Goal: Task Accomplishment & Management: Complete application form

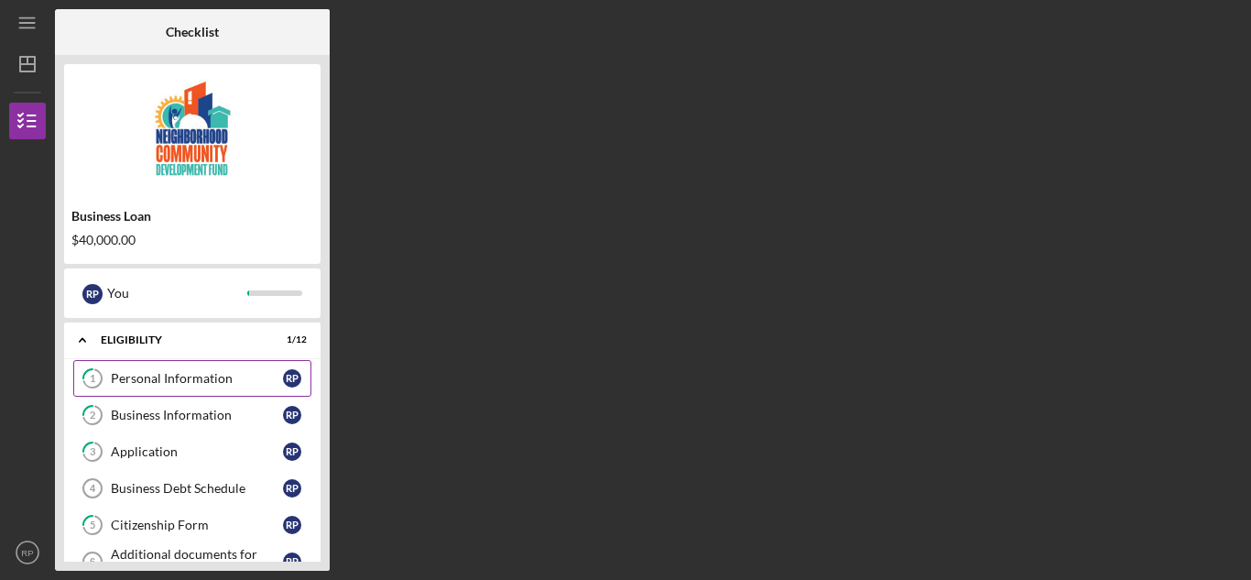
click at [157, 371] on div "Personal Information" at bounding box center [197, 378] width 172 height 15
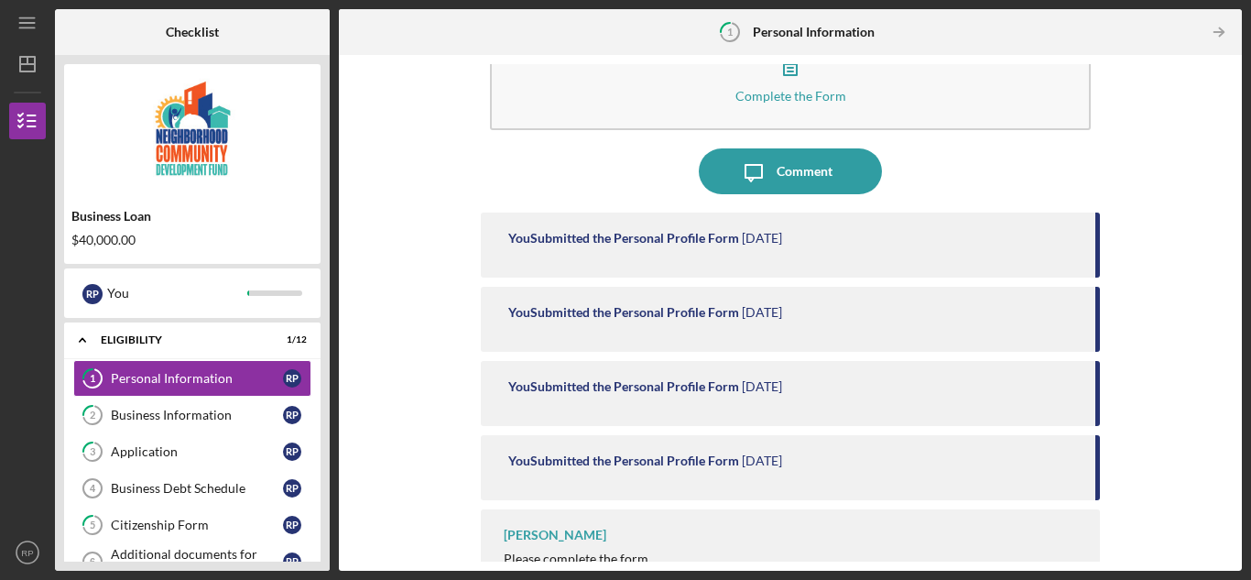
scroll to position [106, 0]
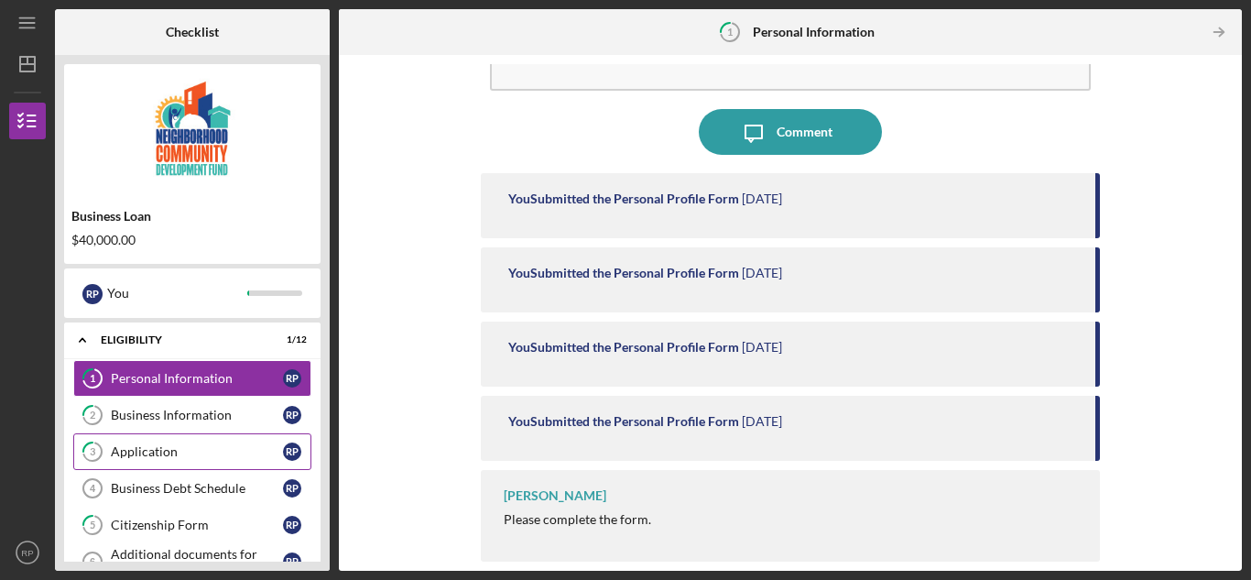
click at [168, 450] on div "Application" at bounding box center [197, 451] width 172 height 15
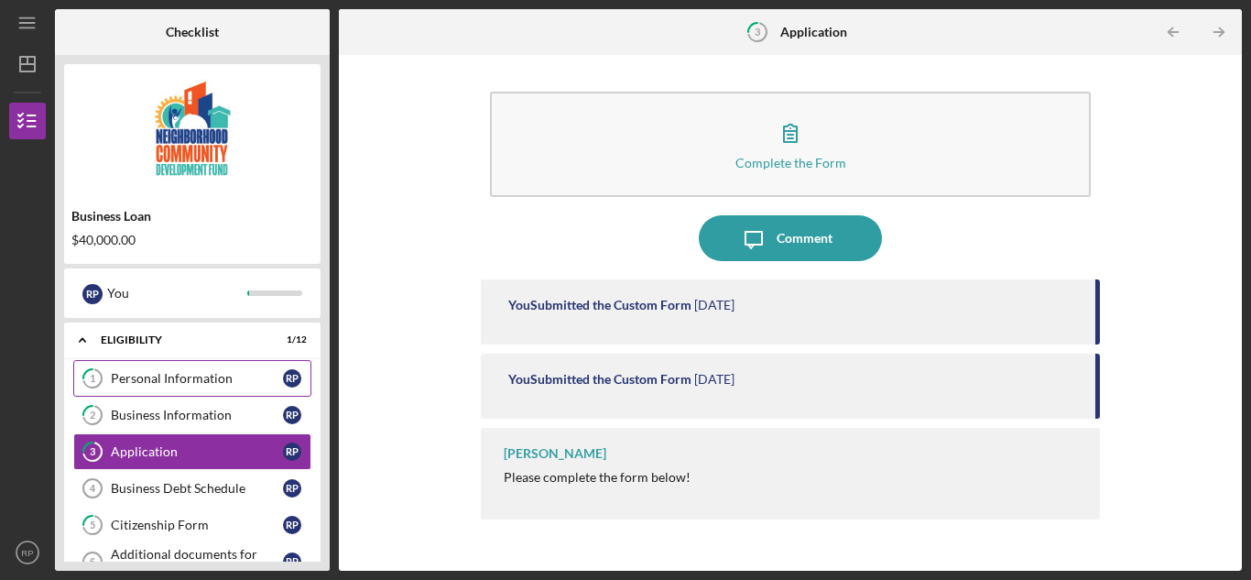
click at [208, 380] on div "Personal Information" at bounding box center [197, 378] width 172 height 15
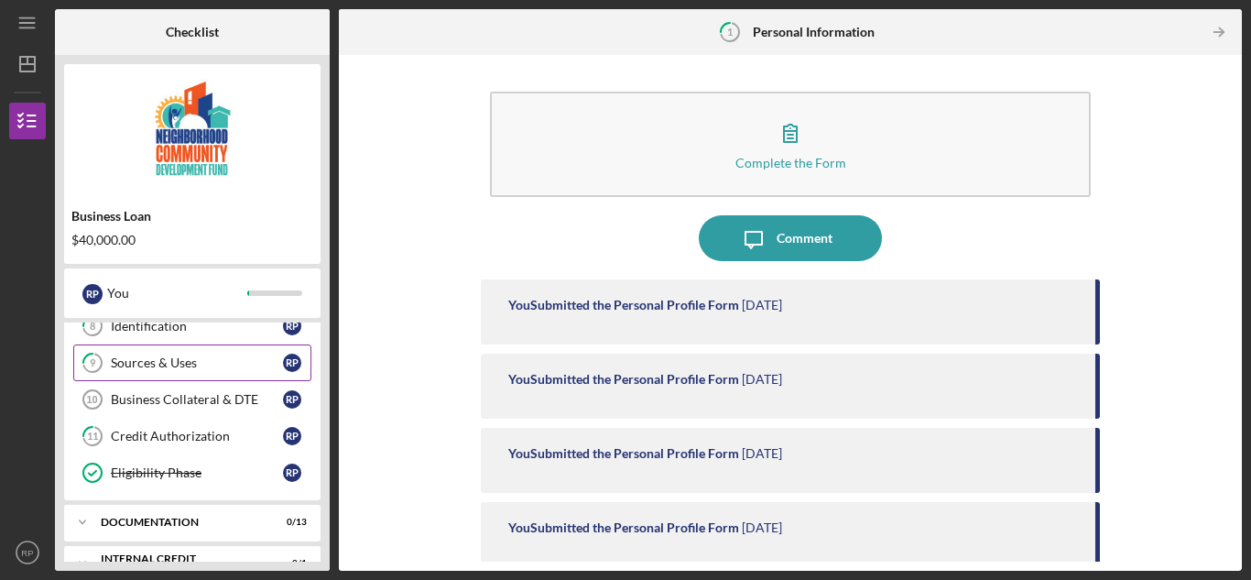
scroll to position [339, 0]
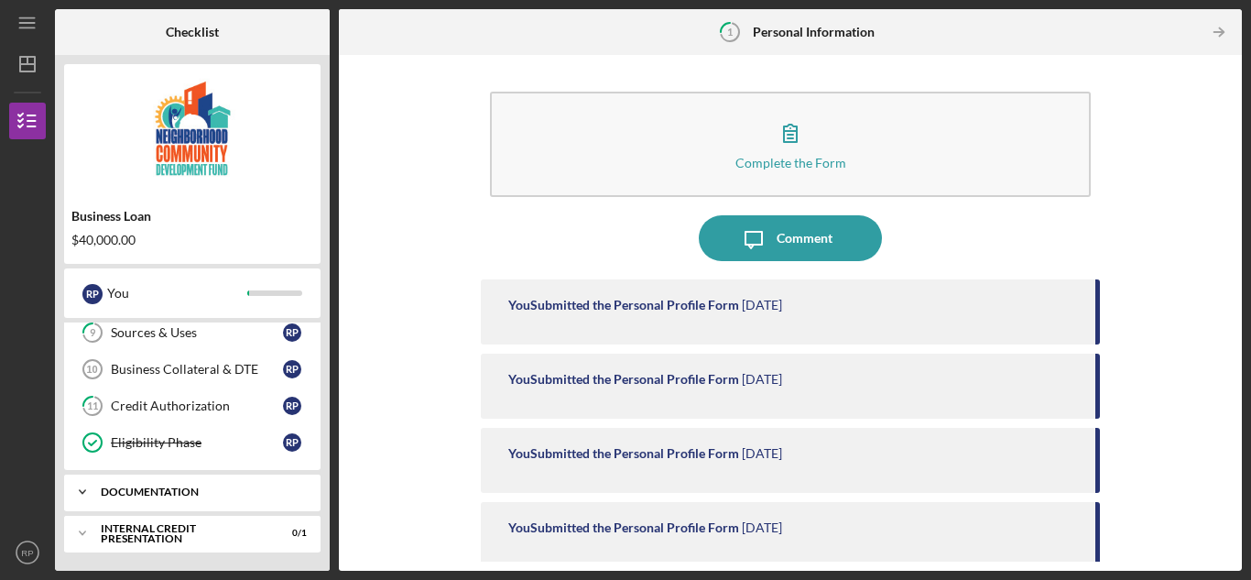
click at [179, 487] on div "documentation" at bounding box center [199, 491] width 197 height 11
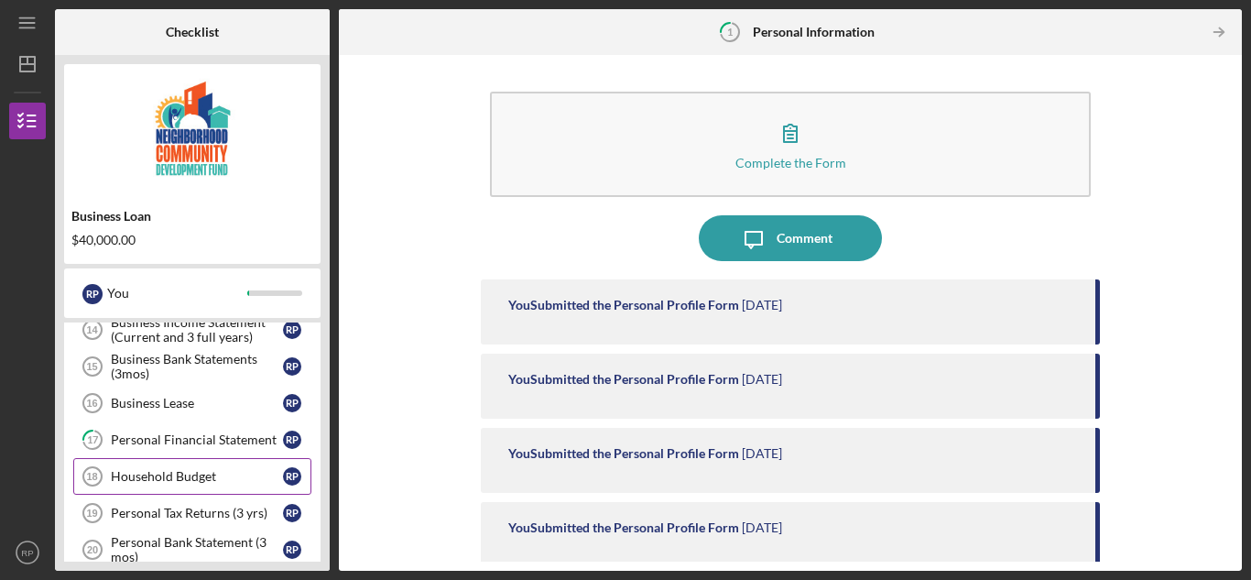
scroll to position [613, 0]
click at [178, 473] on div "Household Budget" at bounding box center [197, 475] width 172 height 15
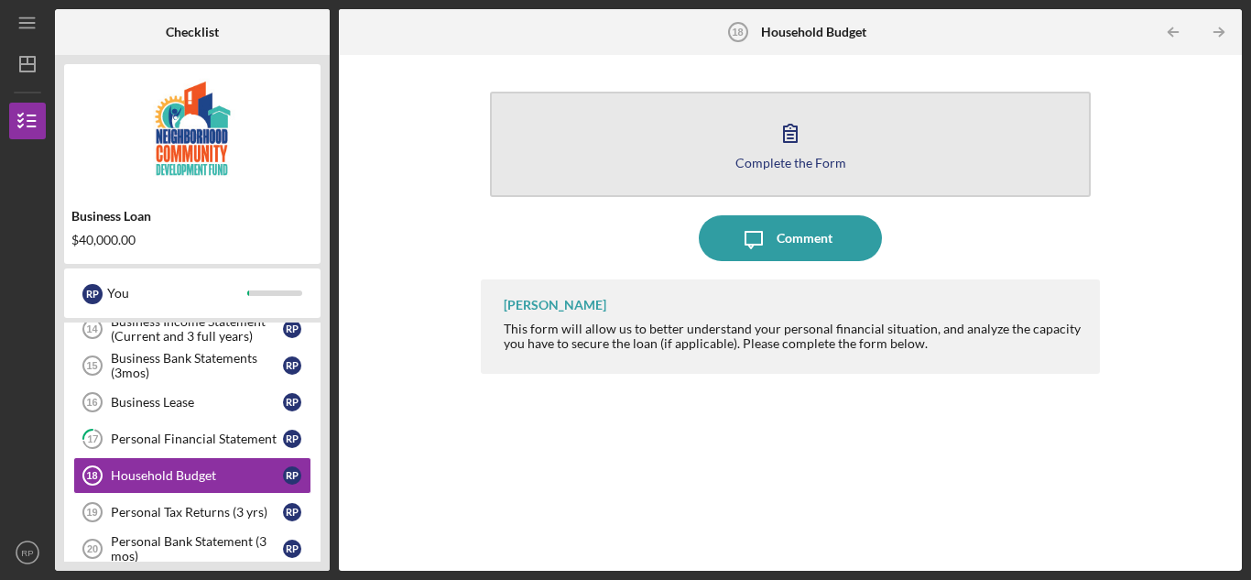
click at [789, 158] on div "Complete the Form" at bounding box center [790, 163] width 111 height 14
click at [814, 168] on div "Complete the Form" at bounding box center [790, 163] width 111 height 14
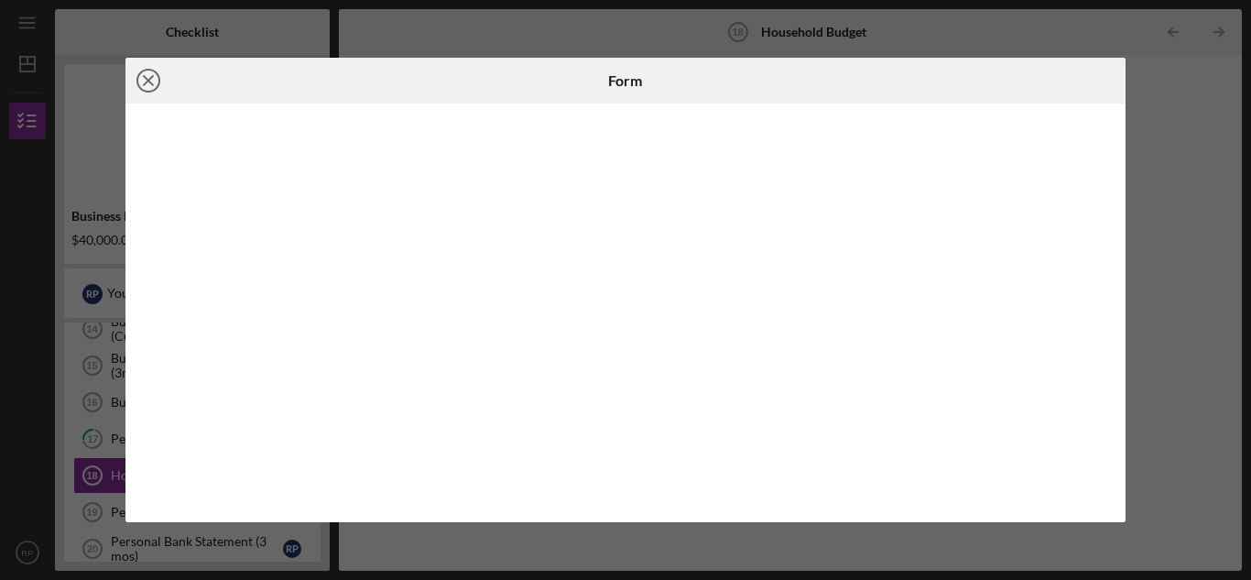
click at [155, 82] on icon "Icon/Close" at bounding box center [148, 81] width 46 height 46
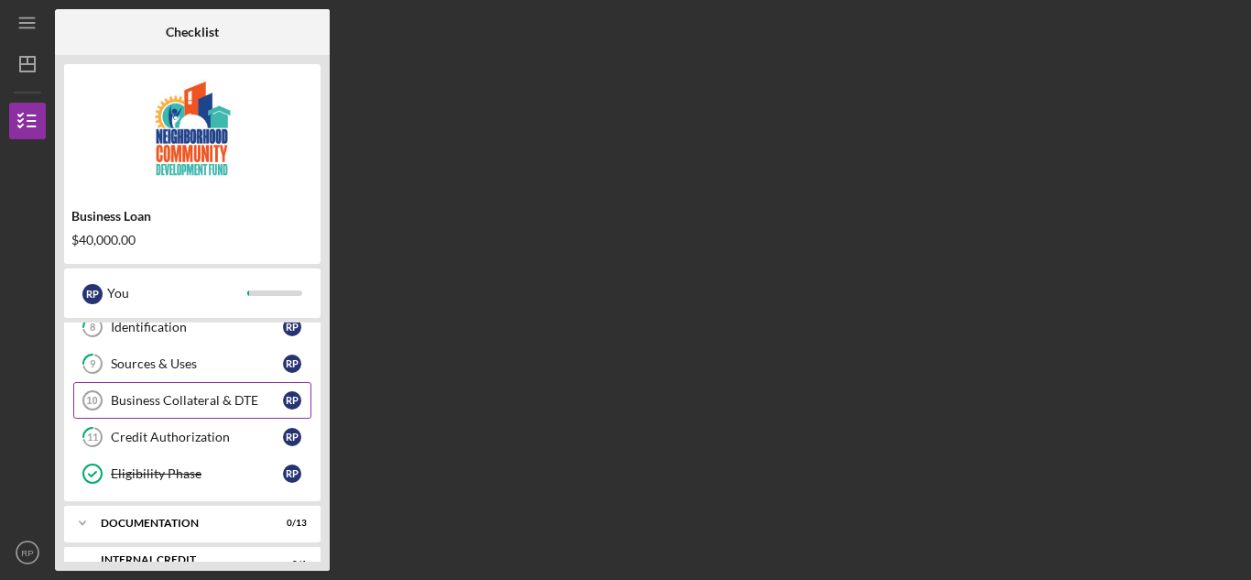
scroll to position [339, 0]
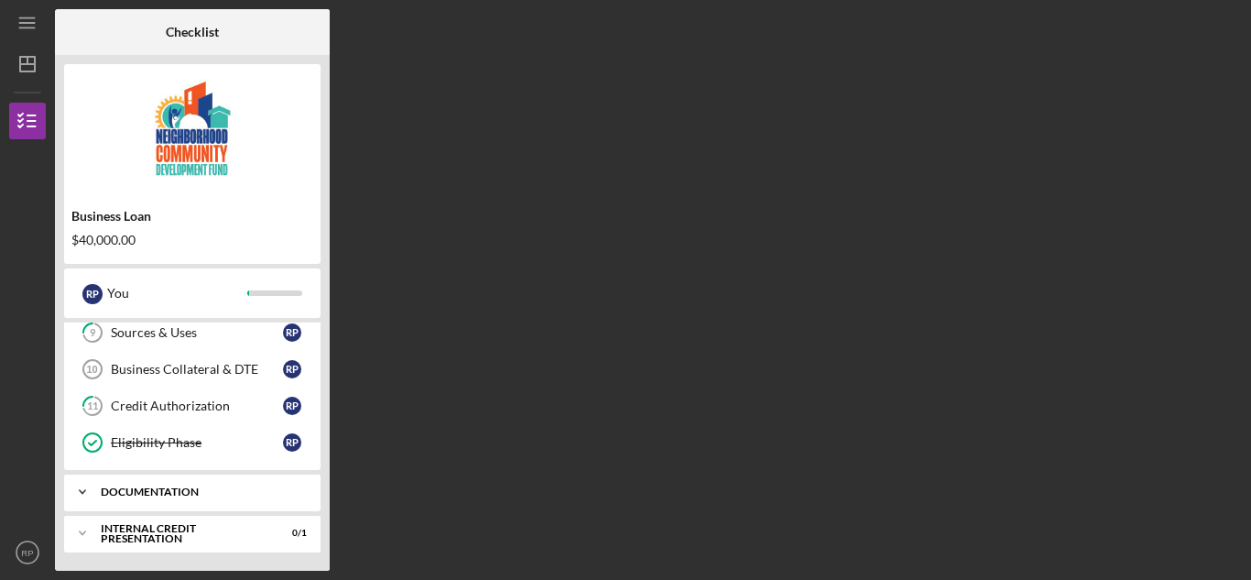
click at [179, 491] on div "documentation" at bounding box center [199, 491] width 197 height 11
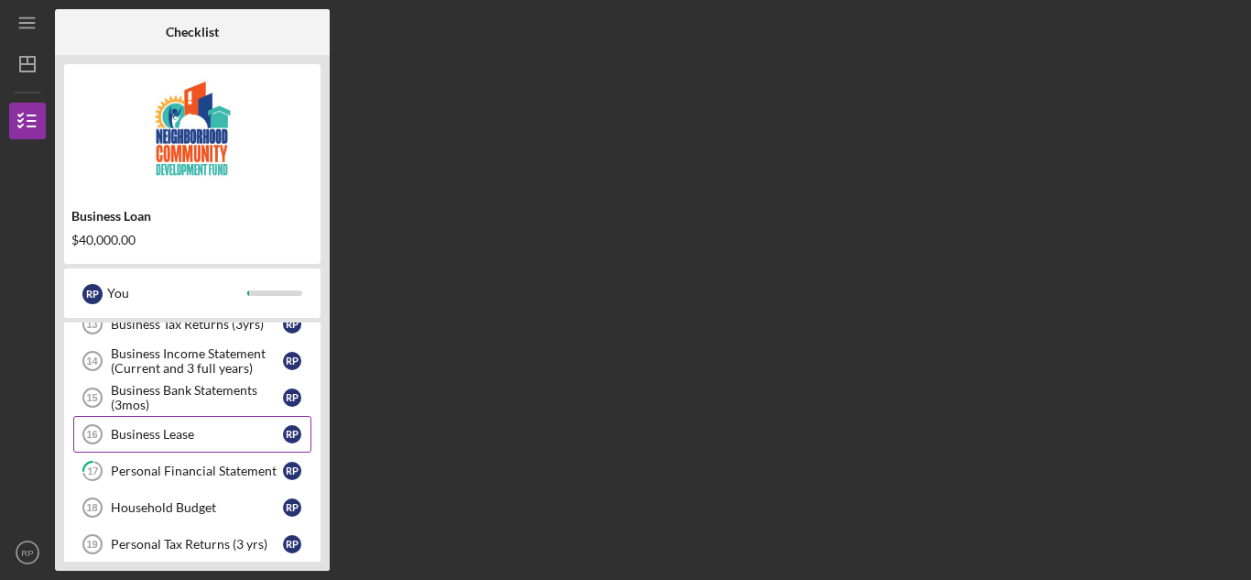
scroll to position [613, 0]
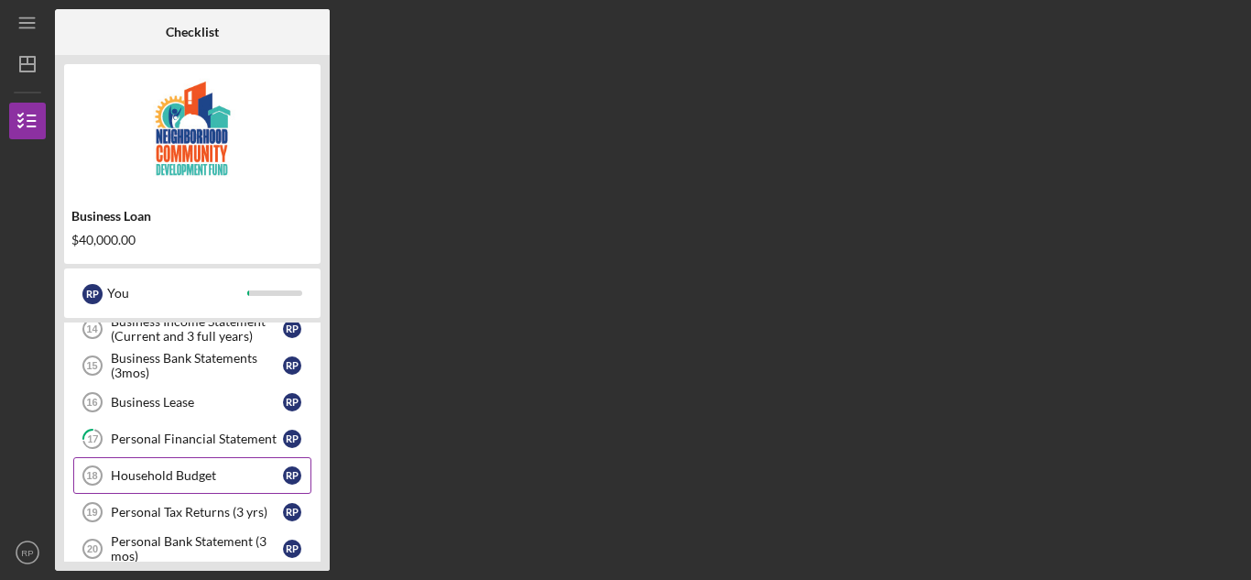
click at [194, 473] on div "Household Budget" at bounding box center [197, 475] width 172 height 15
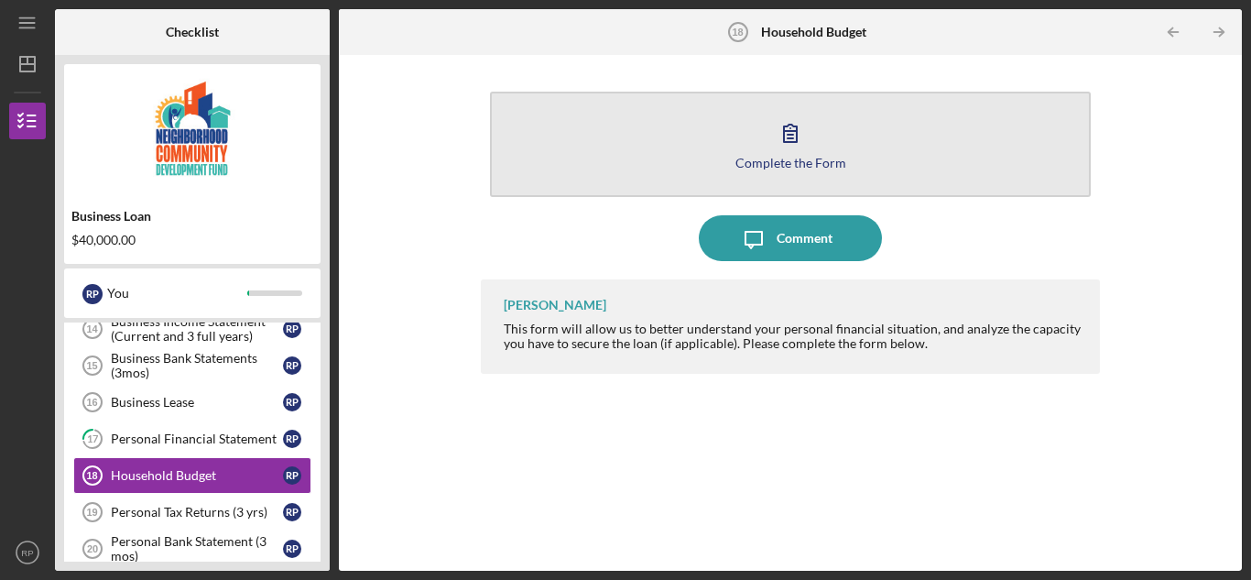
click at [794, 170] on button "Complete the Form Form" at bounding box center [790, 144] width 601 height 105
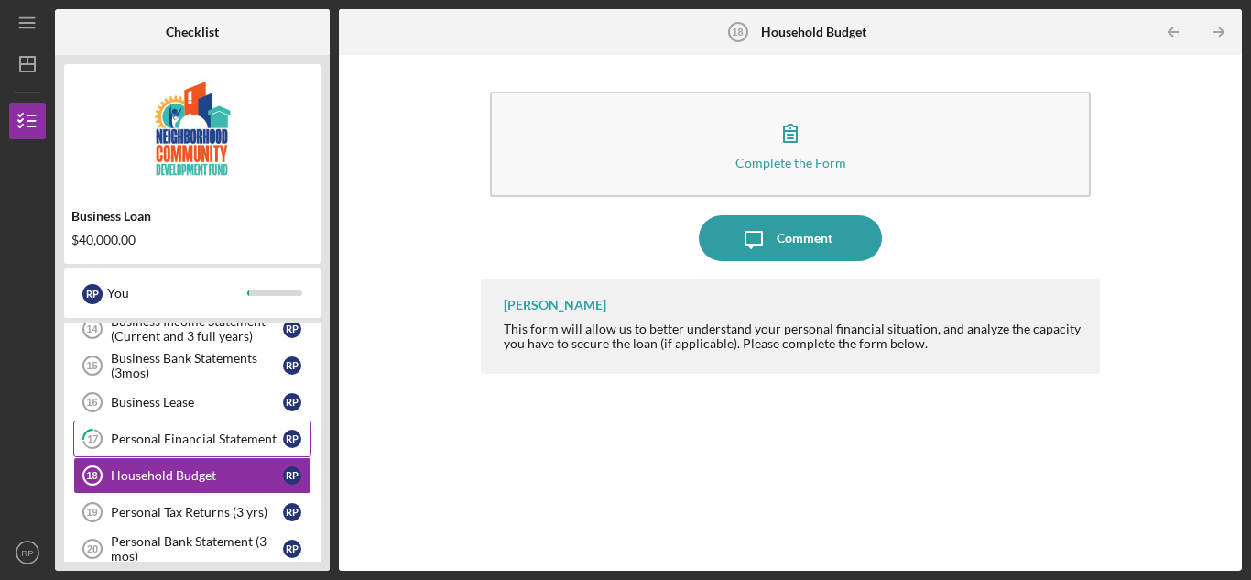
click at [185, 438] on div "Personal Financial Statement" at bounding box center [197, 438] width 172 height 15
